Goal: Transaction & Acquisition: Book appointment/travel/reservation

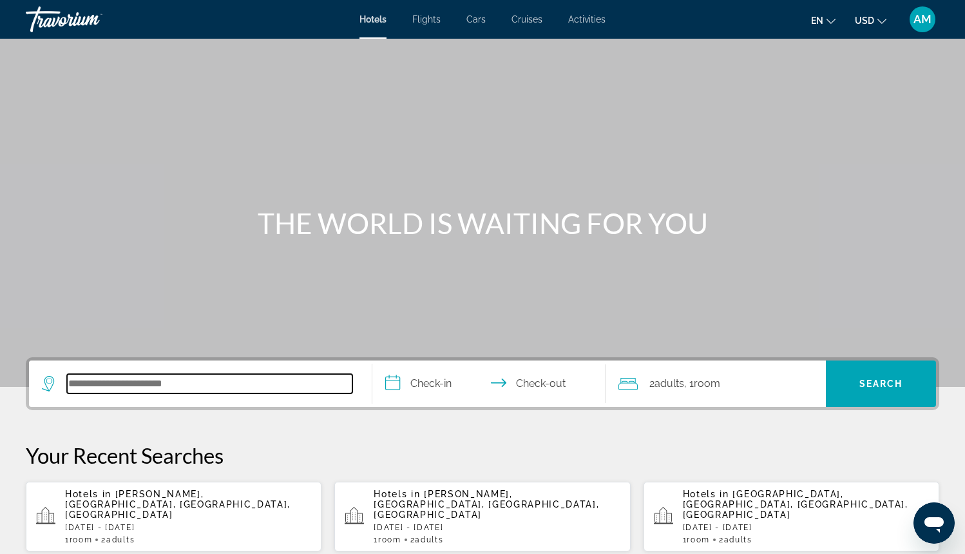
click at [247, 382] on input "Search hotel destination" at bounding box center [210, 383] width 286 height 19
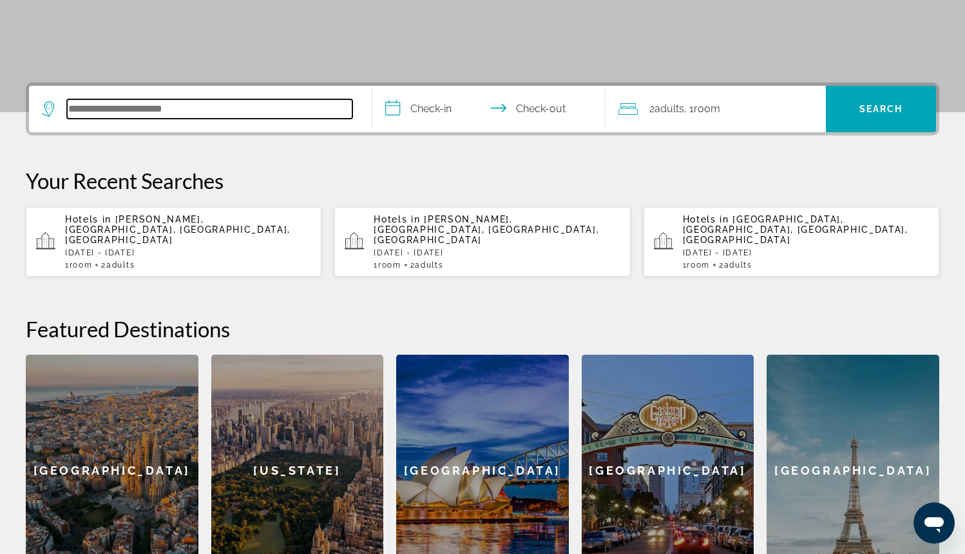
scroll to position [315, 0]
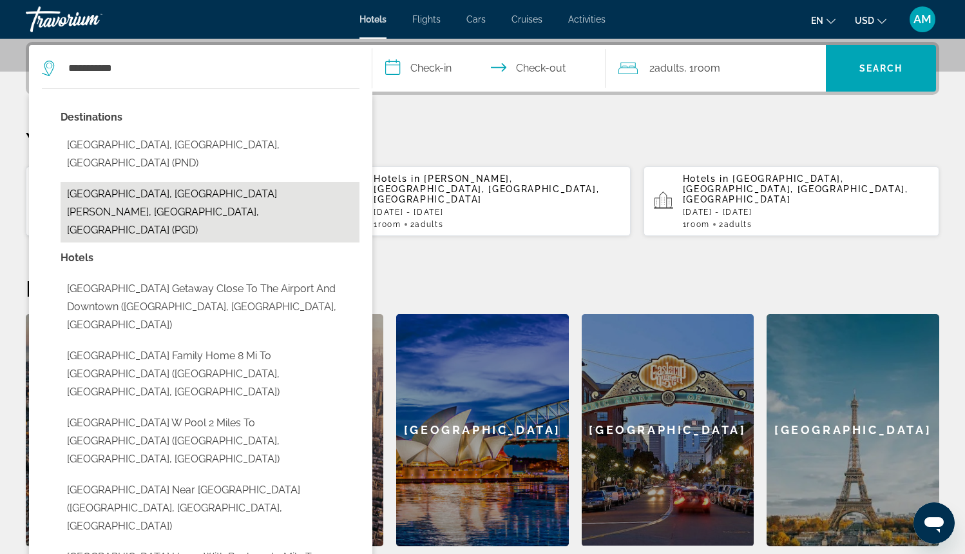
click at [126, 193] on button "[GEOGRAPHIC_DATA], [GEOGRAPHIC_DATA][PERSON_NAME], [GEOGRAPHIC_DATA], [GEOGRAPH…" at bounding box center [210, 212] width 299 height 61
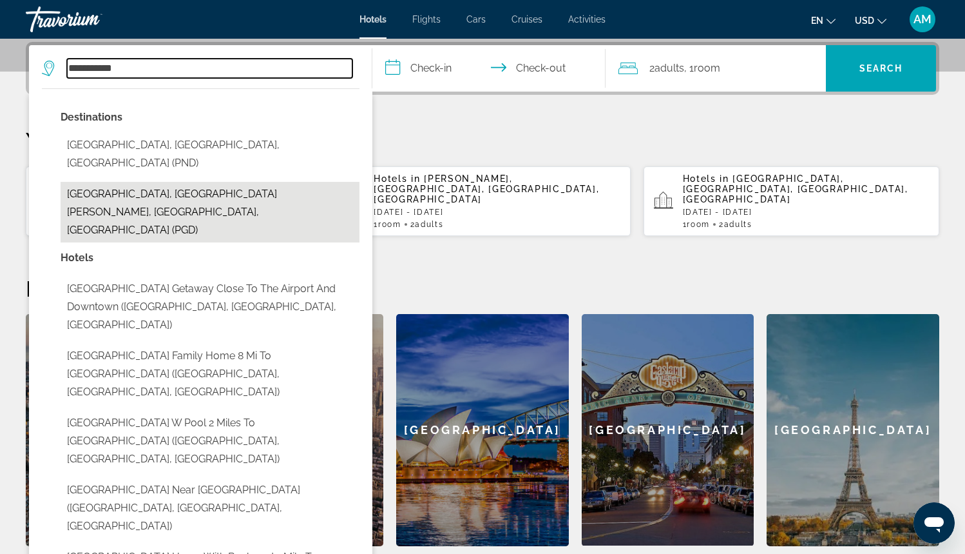
type input "**********"
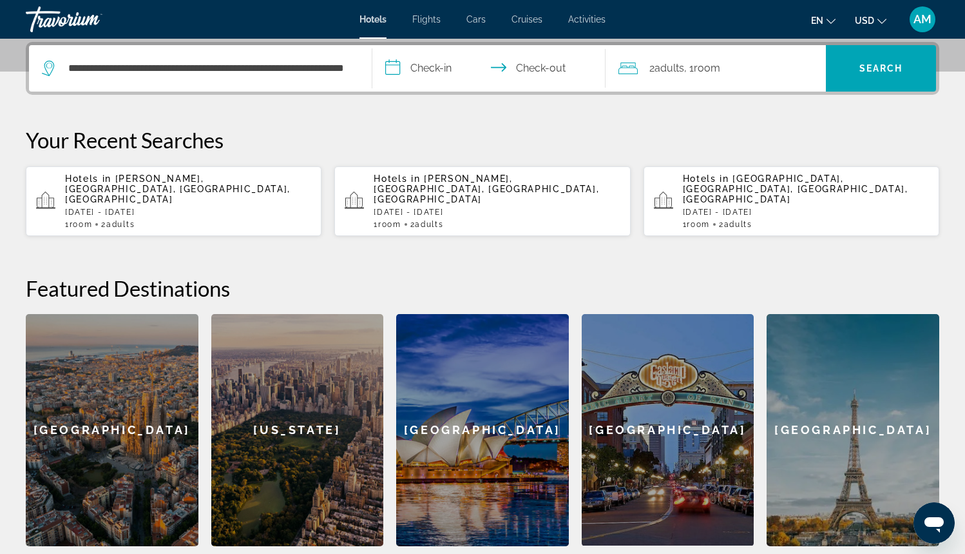
click at [443, 75] on input "**********" at bounding box center [492, 70] width 238 height 50
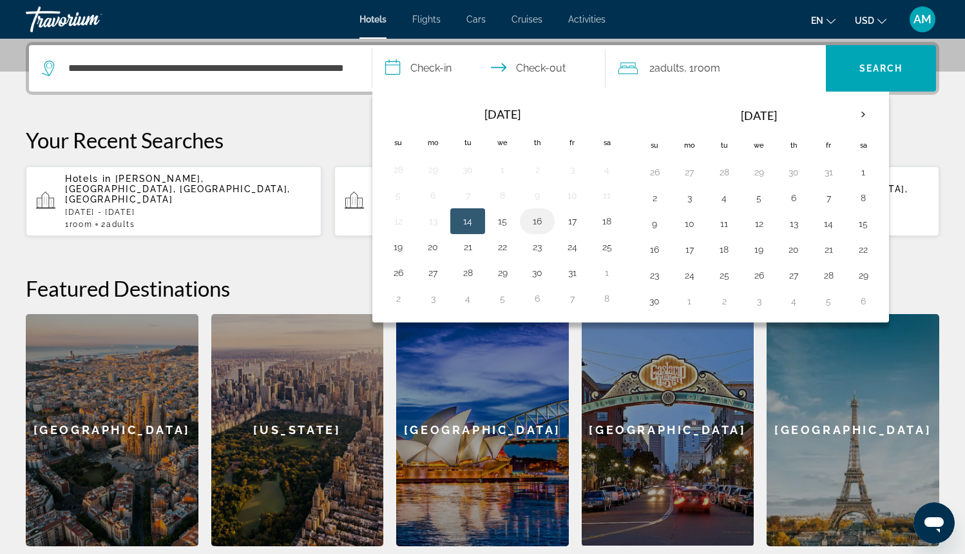
click at [531, 215] on button "16" at bounding box center [537, 221] width 21 height 18
click at [400, 247] on button "19" at bounding box center [398, 247] width 21 height 18
type input "**********"
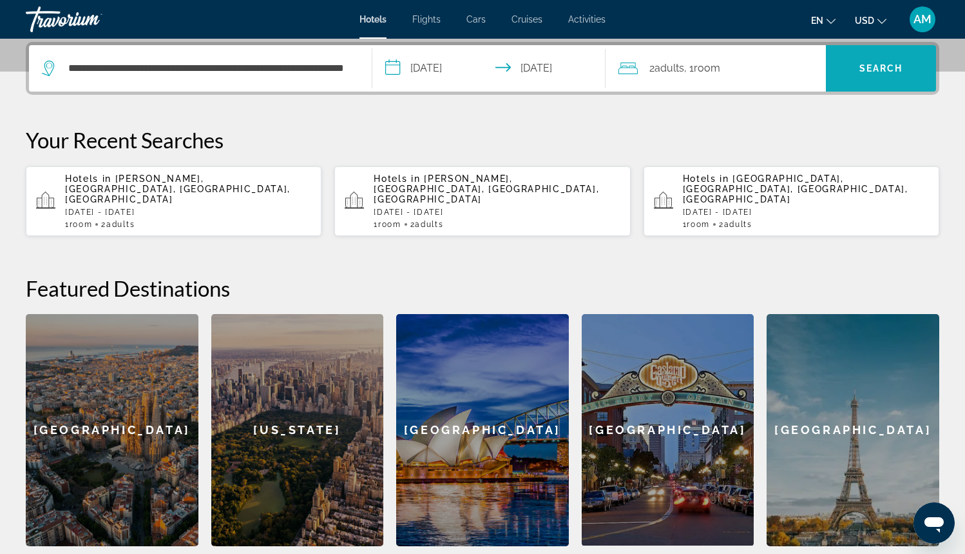
click at [866, 75] on span "Search" at bounding box center [881, 68] width 110 height 31
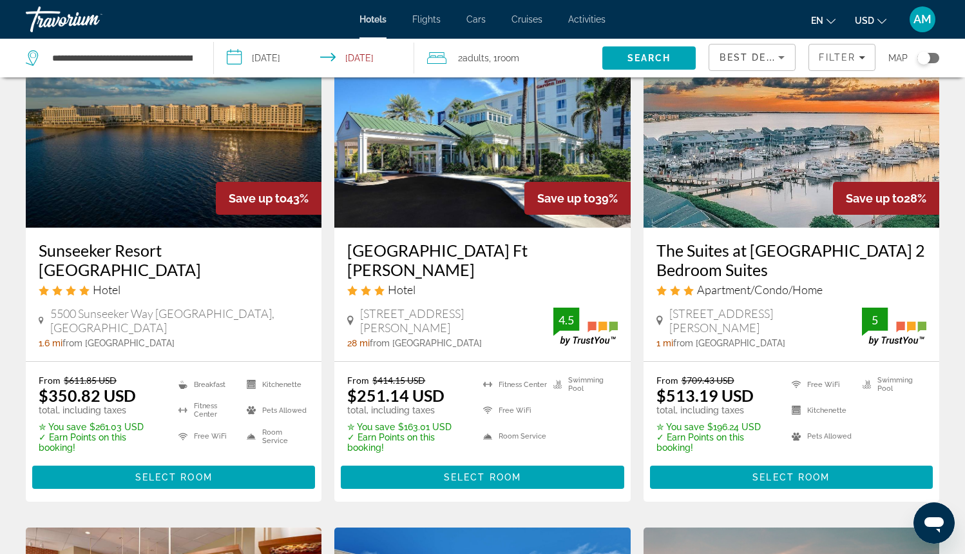
scroll to position [121, 0]
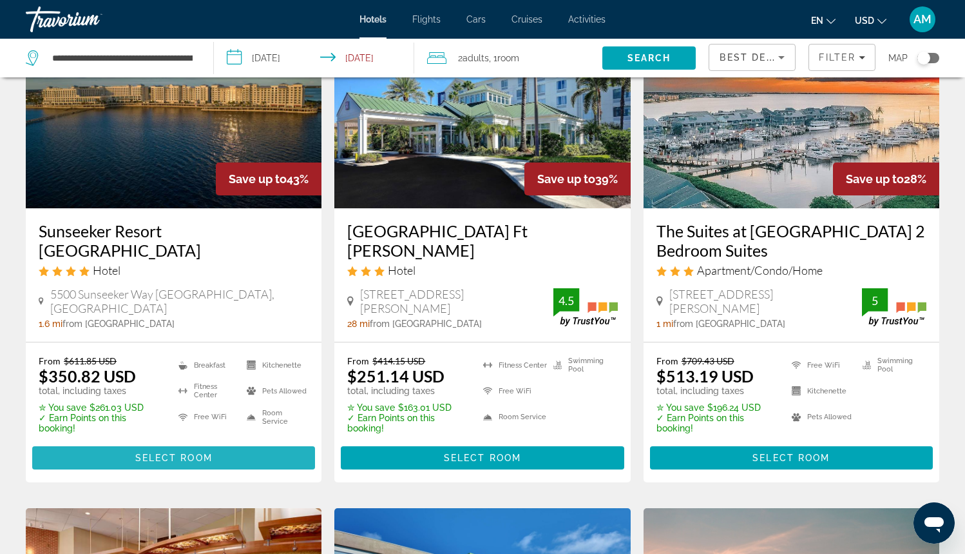
click at [160, 455] on span "Select Room" at bounding box center [173, 457] width 77 height 10
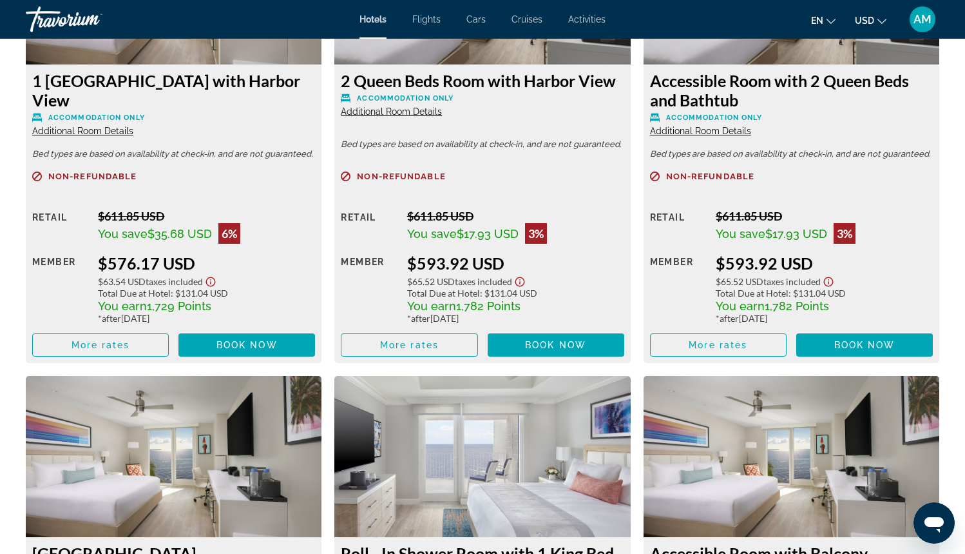
scroll to position [3291, 0]
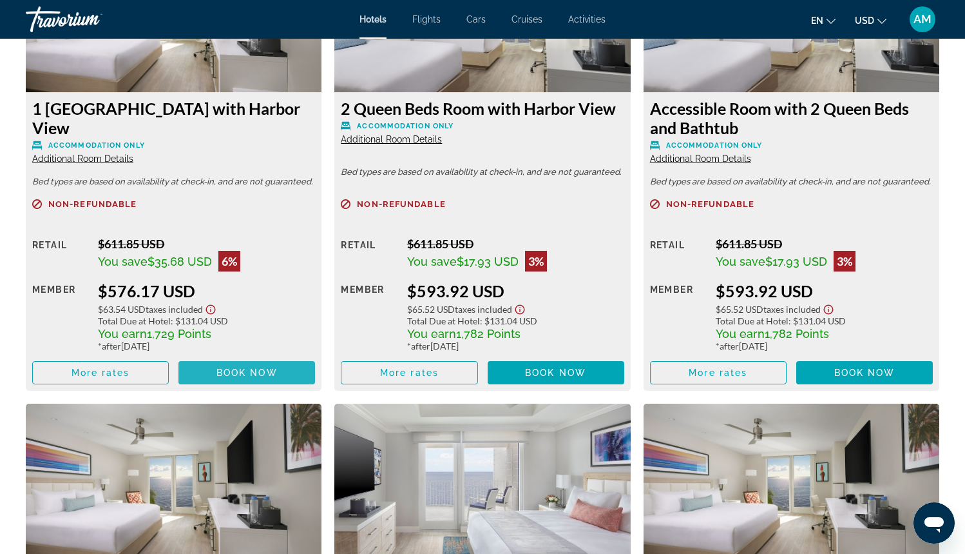
click at [247, 378] on span "Book now" at bounding box center [247, 372] width 61 height 10
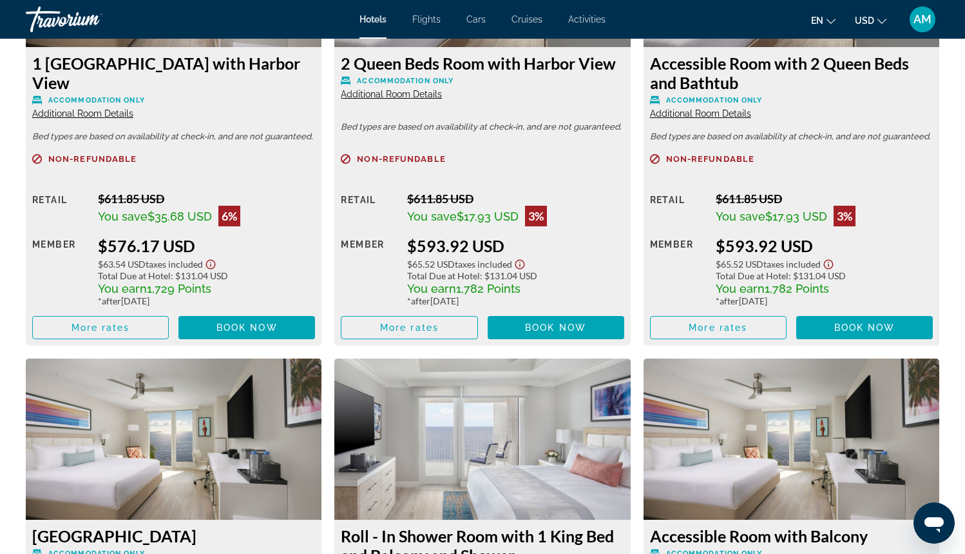
scroll to position [3327, 0]
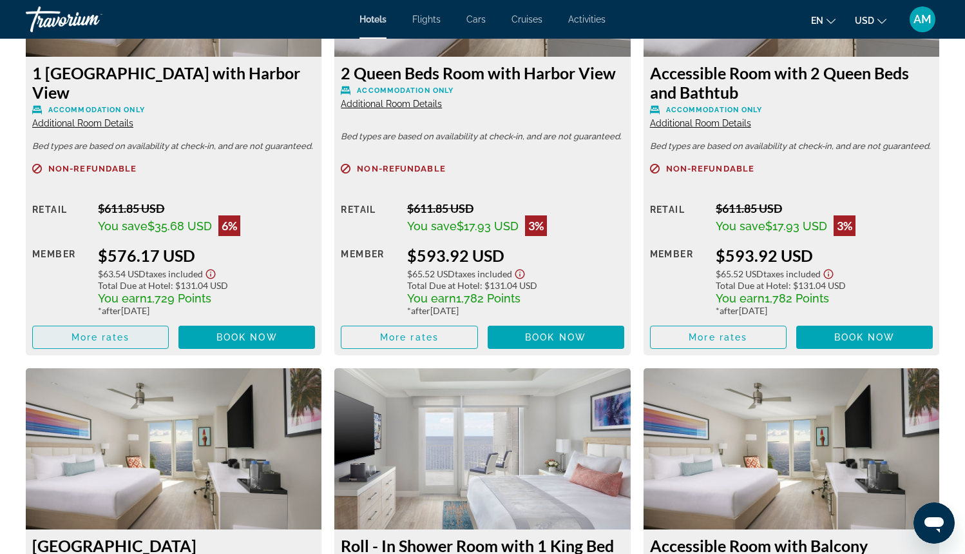
click at [123, 342] on span "More rates" at bounding box center [101, 337] width 59 height 10
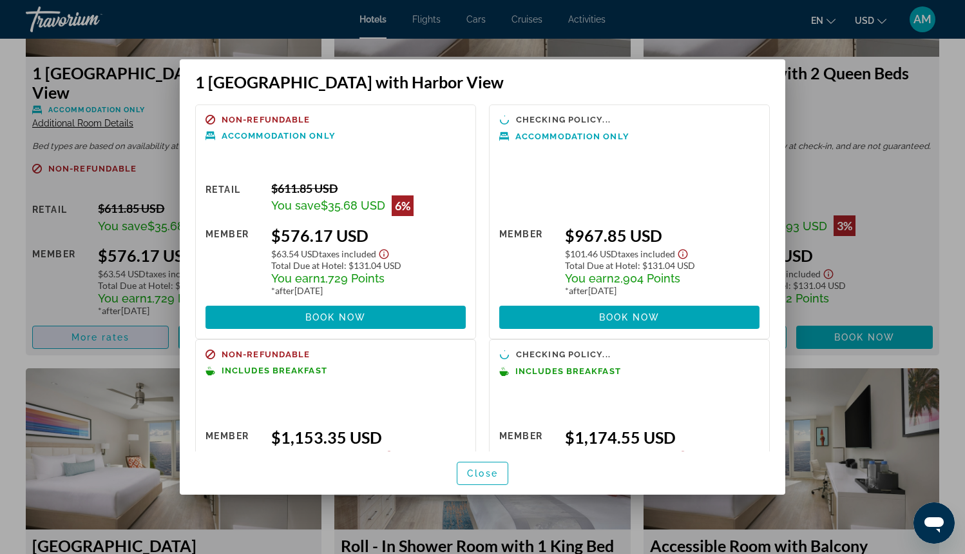
scroll to position [0, 0]
